Goal: Navigation & Orientation: Understand site structure

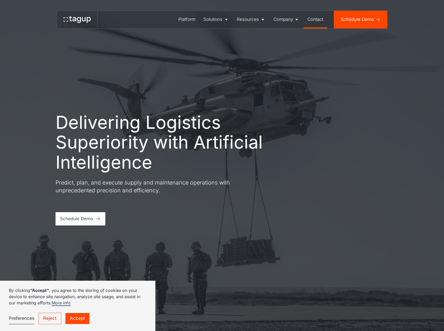
click at [316, 18] on div "Contact" at bounding box center [315, 19] width 16 height 7
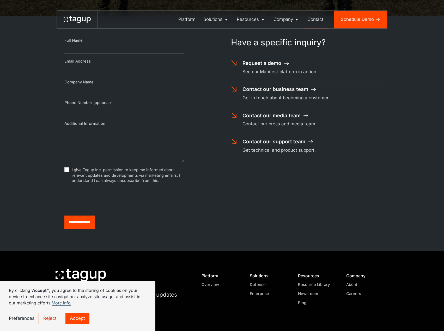
scroll to position [278, 0]
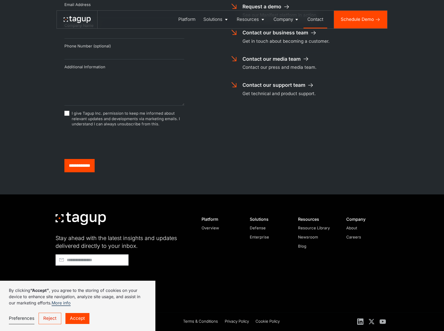
click at [54, 319] on link "Reject" at bounding box center [50, 319] width 23 height 12
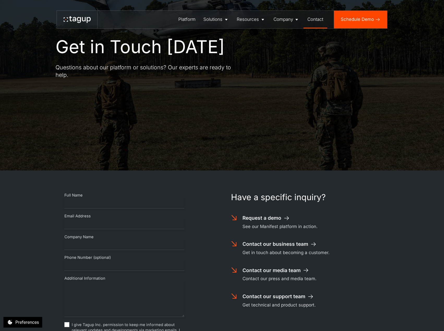
scroll to position [0, 0]
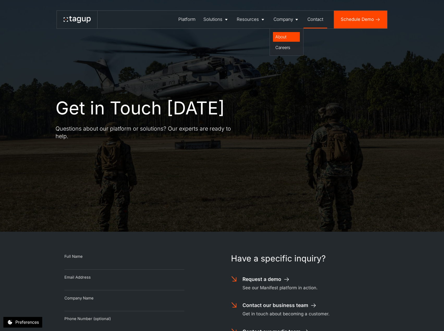
click at [281, 35] on div "About" at bounding box center [286, 37] width 22 height 6
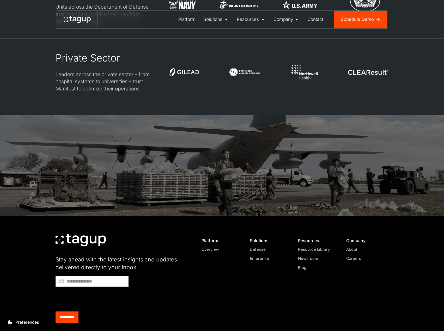
scroll to position [1559, 0]
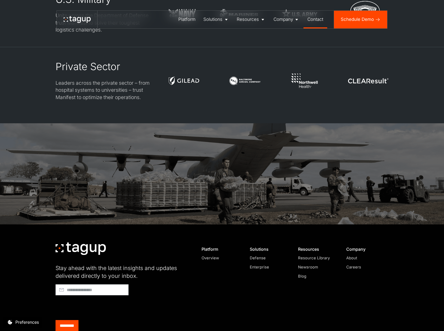
click at [318, 19] on div "Contact" at bounding box center [315, 19] width 16 height 7
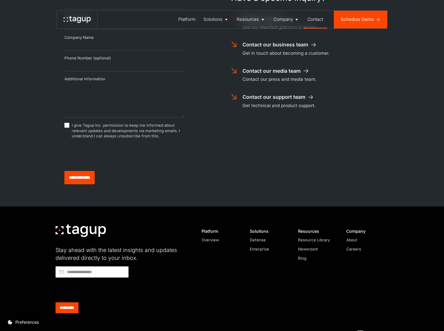
scroll to position [278, 0]
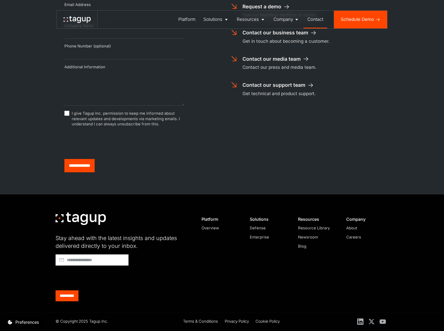
drag, startPoint x: 239, startPoint y: 320, endPoint x: 237, endPoint y: 321, distance: 2.9
click at [211, 321] on div "Terms & Conditions" at bounding box center [200, 322] width 35 height 6
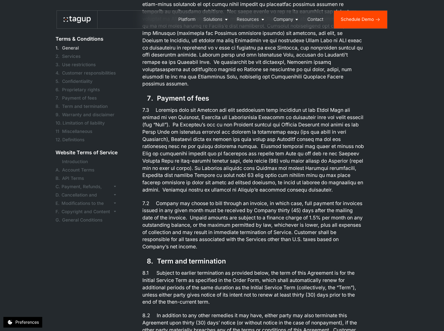
scroll to position [1084, 0]
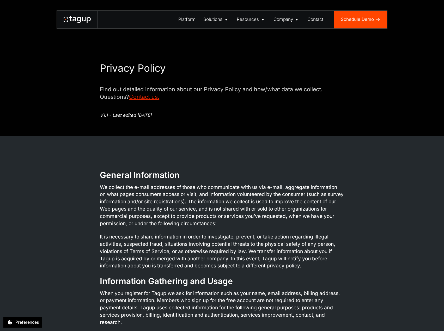
click at [287, 124] on div "Privacy Policy Find out detailed information about our Privacy Policy and how/w…" at bounding box center [222, 68] width 422 height 136
click at [72, 16] on icon at bounding box center [77, 19] width 27 height 7
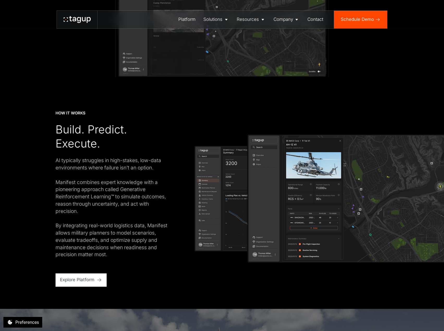
scroll to position [965, 0]
